Goal: Task Accomplishment & Management: Manage account settings

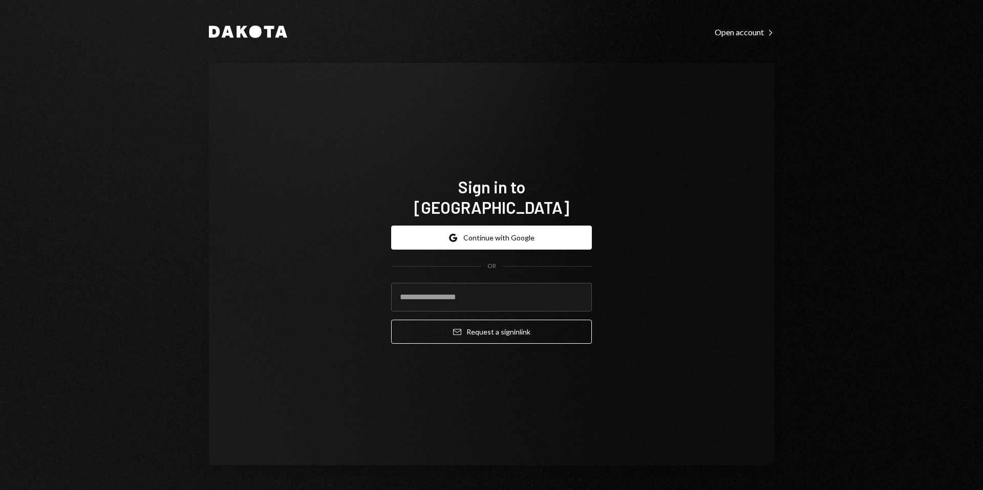
type input "**********"
click at [488, 333] on div "**********" at bounding box center [491, 285] width 201 height 135
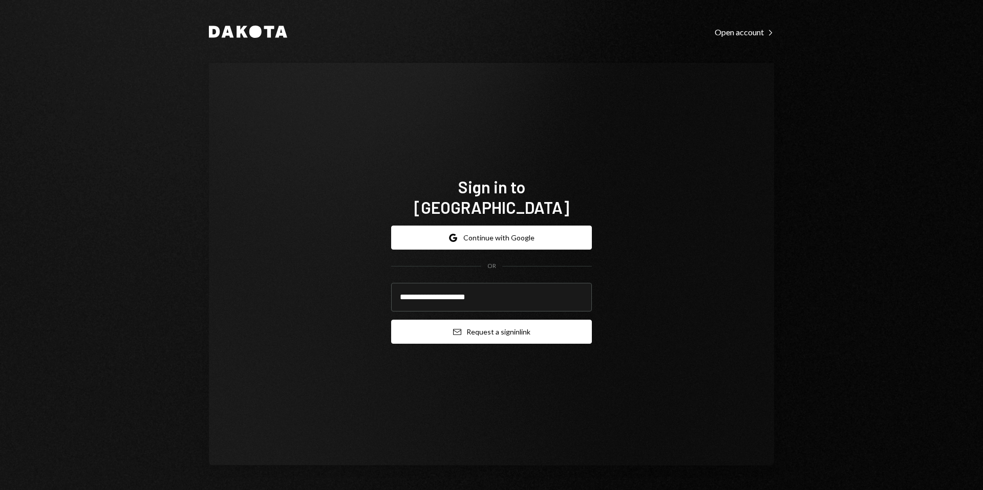
click at [488, 333] on button "Email Request a sign in link" at bounding box center [491, 332] width 201 height 24
